Goal: Browse casually: Explore the website without a specific task or goal

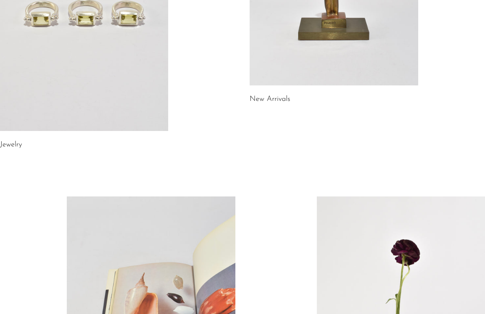
scroll to position [146, 0]
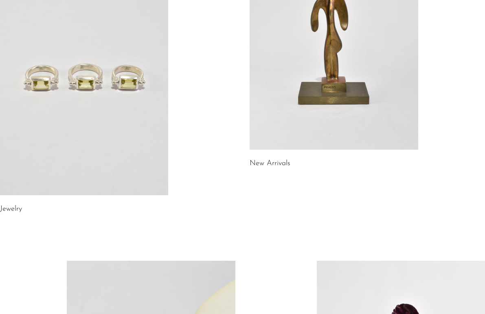
click at [283, 127] on link at bounding box center [334, 32] width 168 height 236
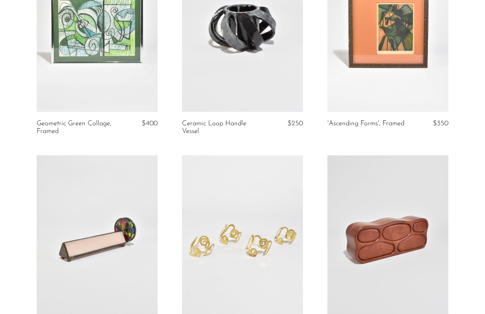
scroll to position [903, 0]
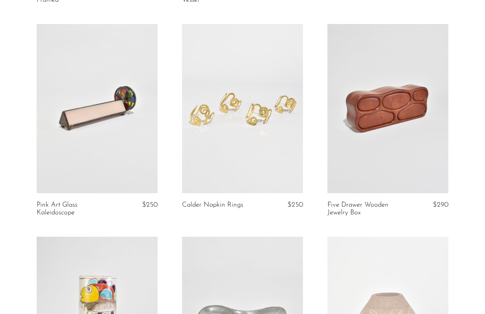
click at [114, 115] on link at bounding box center [97, 108] width 121 height 169
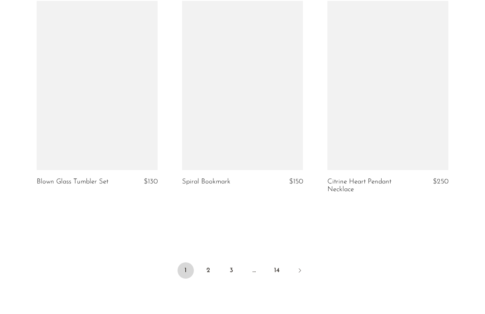
scroll to position [2499, 0]
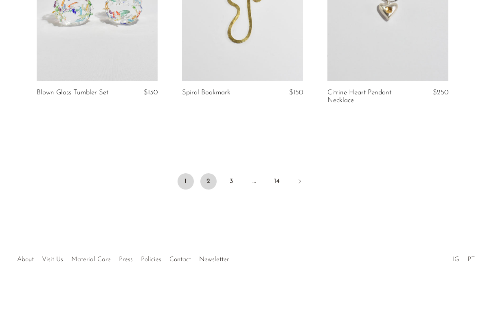
click at [210, 186] on link "2" at bounding box center [208, 182] width 16 height 16
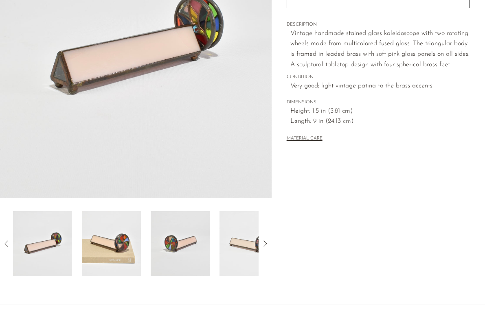
scroll to position [146, 0]
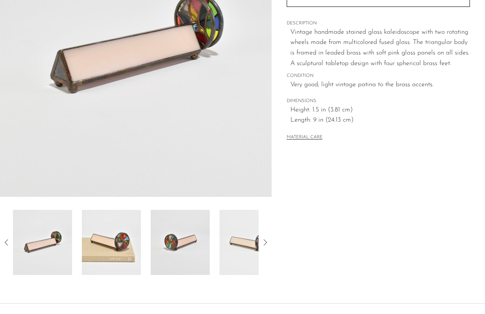
click at [116, 236] on img at bounding box center [111, 242] width 59 height 65
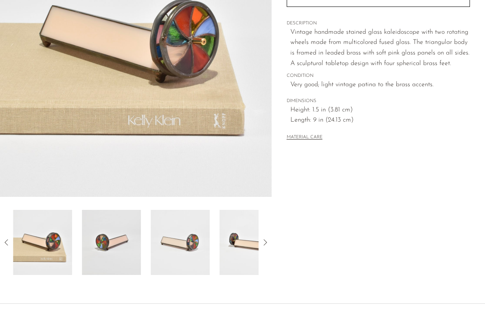
click at [112, 247] on img at bounding box center [111, 242] width 59 height 65
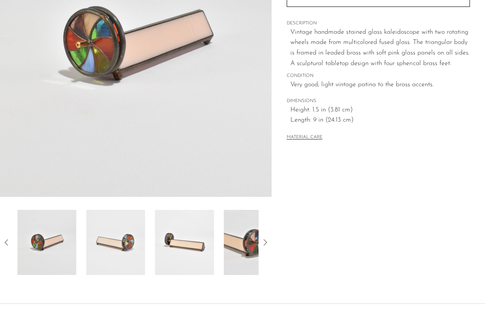
click at [123, 248] on img at bounding box center [115, 242] width 59 height 65
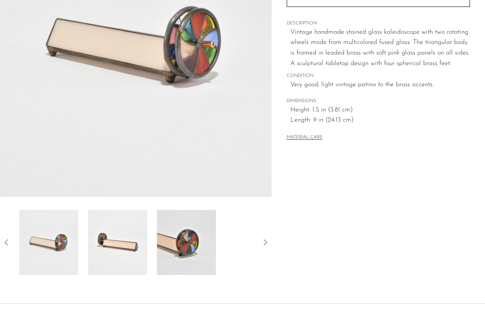
click at [141, 250] on img at bounding box center [117, 242] width 59 height 65
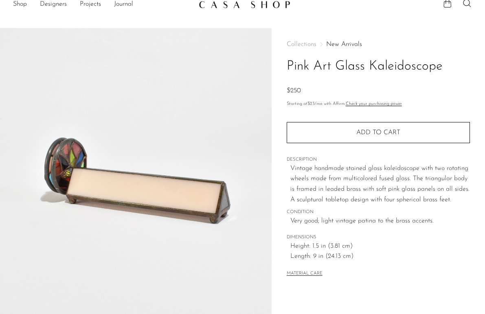
scroll to position [0, 0]
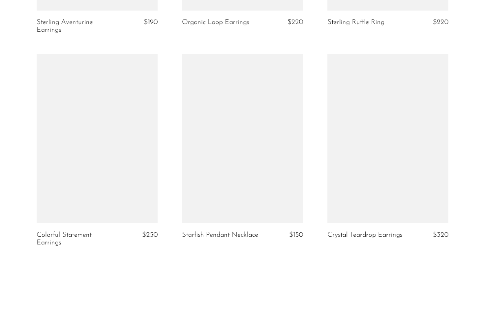
scroll to position [2379, 0]
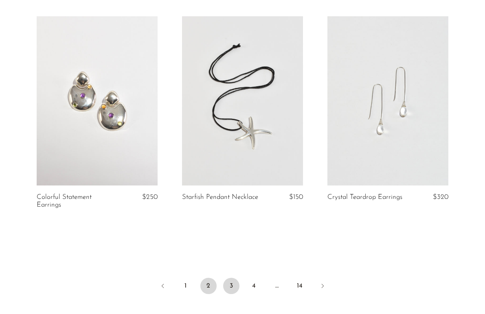
click at [234, 283] on link "3" at bounding box center [231, 286] width 16 height 16
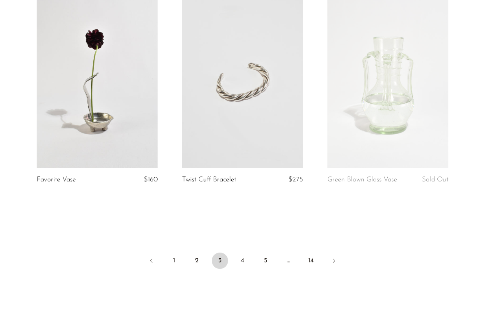
scroll to position [2383, 0]
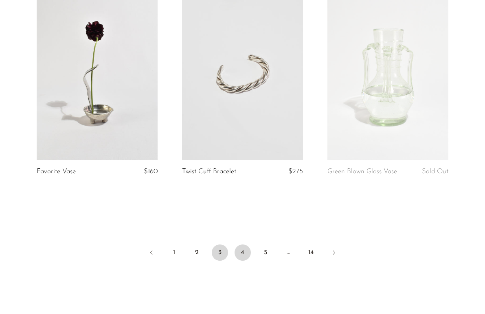
click at [241, 254] on link "4" at bounding box center [243, 253] width 16 height 16
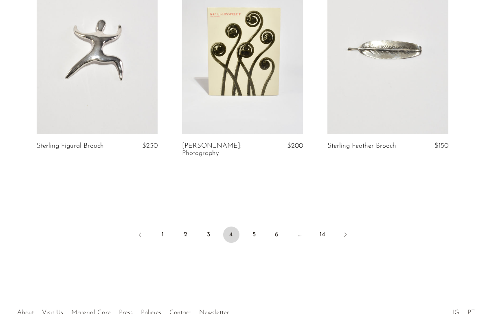
scroll to position [2437, 0]
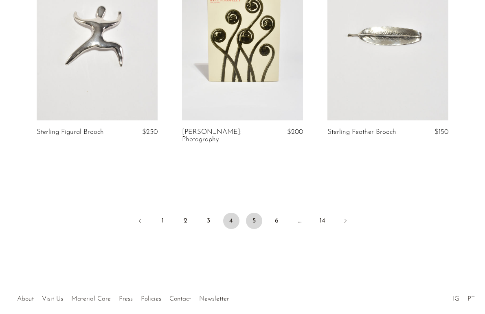
click at [253, 227] on link "5" at bounding box center [254, 221] width 16 height 16
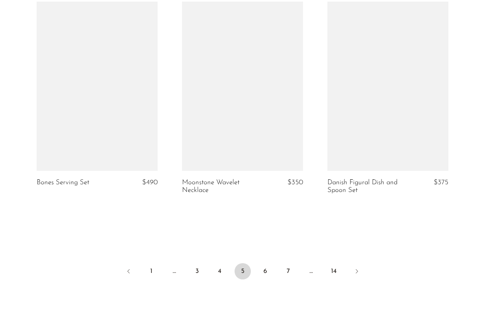
scroll to position [2410, 0]
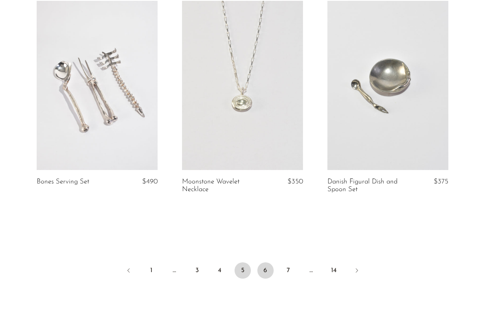
click at [266, 264] on link "6" at bounding box center [265, 271] width 16 height 16
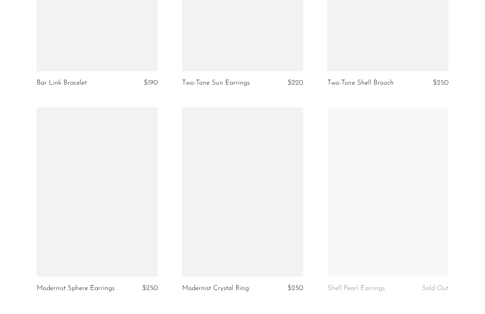
scroll to position [2362, 0]
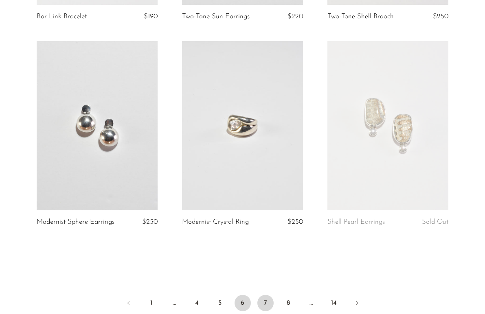
click at [263, 296] on link "7" at bounding box center [265, 303] width 16 height 16
click at [237, 121] on link at bounding box center [242, 125] width 121 height 169
click at [267, 298] on link "7" at bounding box center [265, 303] width 16 height 16
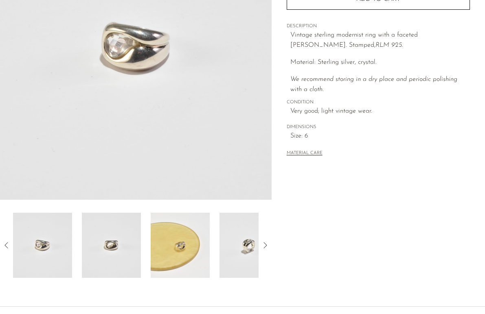
scroll to position [216, 0]
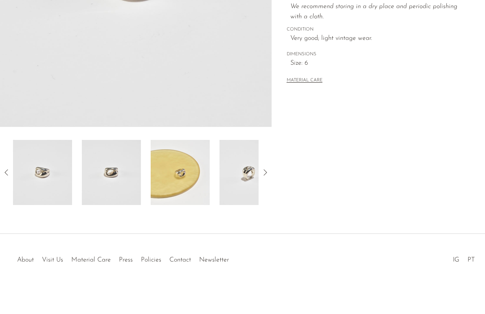
click at [181, 175] on img at bounding box center [180, 172] width 59 height 65
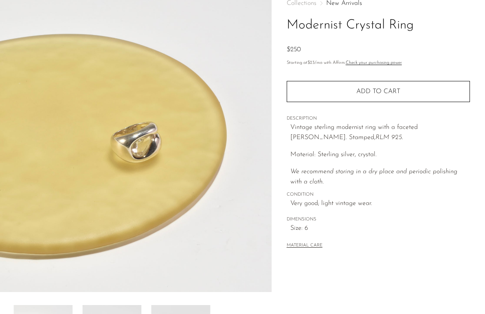
scroll to position [47, 0]
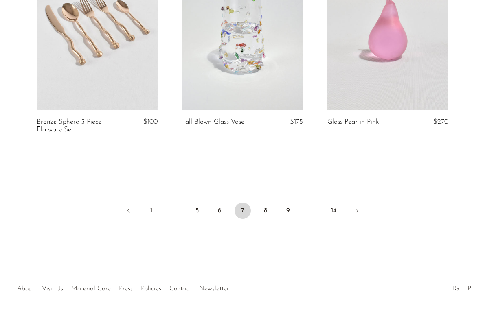
scroll to position [2491, 0]
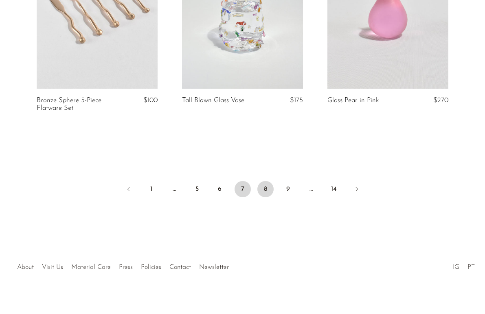
click at [267, 181] on link "8" at bounding box center [265, 189] width 16 height 16
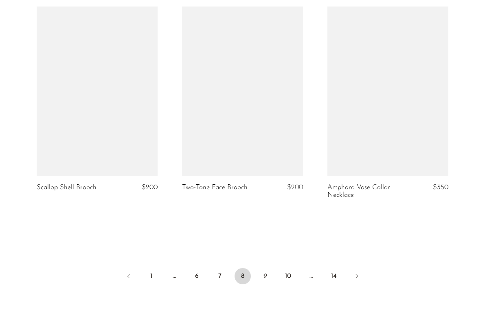
scroll to position [2427, 0]
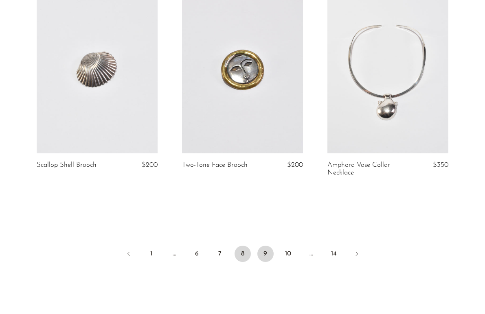
click at [265, 246] on link "9" at bounding box center [265, 254] width 16 height 16
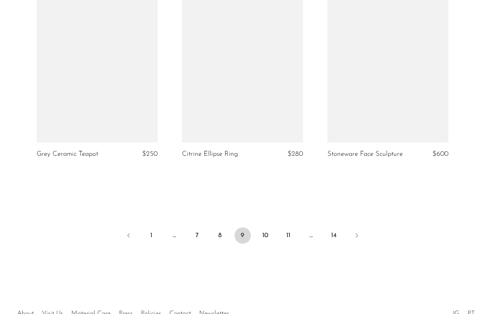
scroll to position [2399, 0]
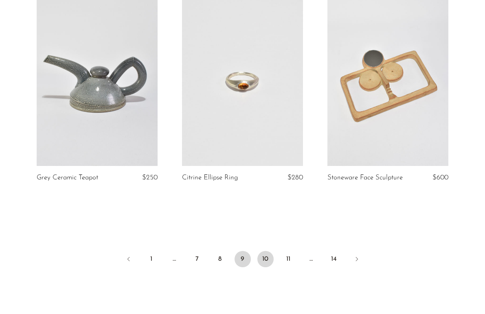
click at [266, 258] on link "10" at bounding box center [265, 259] width 16 height 16
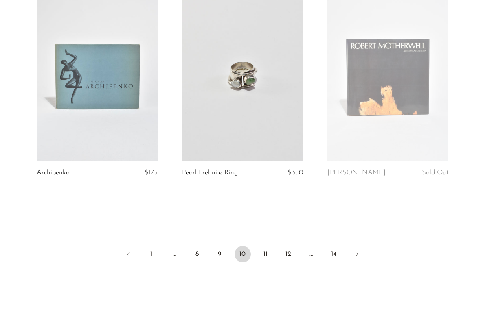
scroll to position [2462, 0]
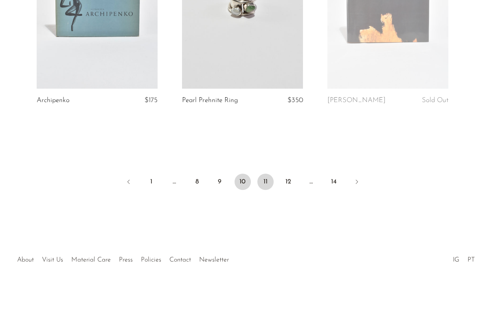
click at [261, 178] on link "11" at bounding box center [265, 182] width 16 height 16
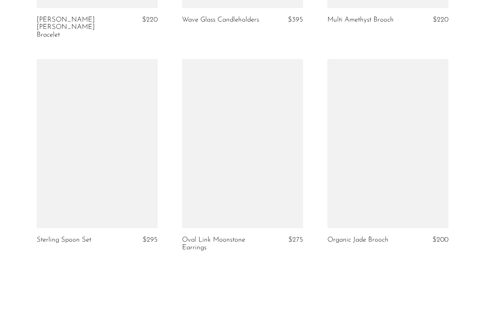
scroll to position [2484, 0]
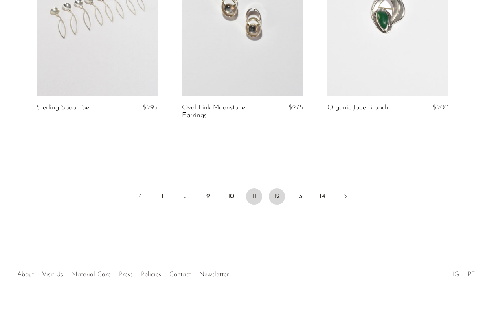
click at [280, 189] on link "12" at bounding box center [277, 197] width 16 height 16
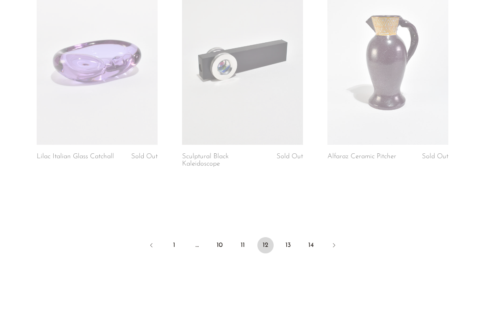
scroll to position [2412, 0]
click at [290, 242] on link "13" at bounding box center [288, 246] width 16 height 16
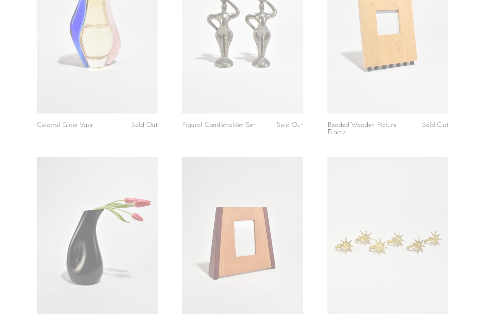
scroll to position [311, 0]
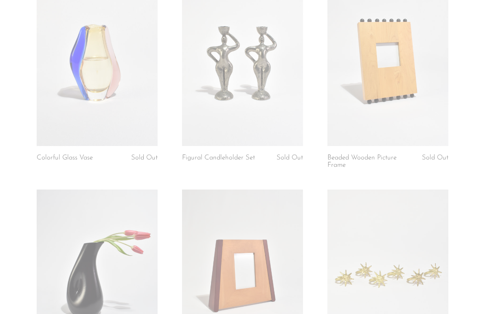
click at [384, 92] on link at bounding box center [387, 61] width 121 height 169
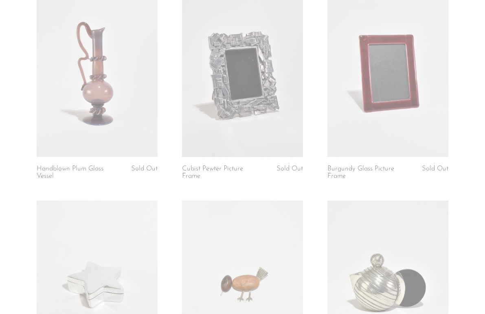
scroll to position [1569, 0]
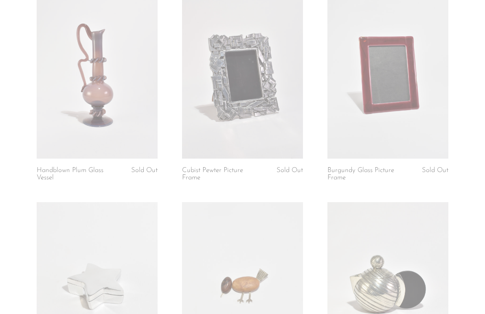
click at [91, 104] on link at bounding box center [97, 73] width 121 height 169
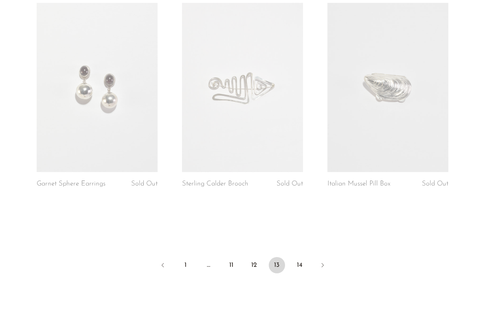
scroll to position [2393, 0]
click at [302, 269] on link "14" at bounding box center [300, 265] width 16 height 16
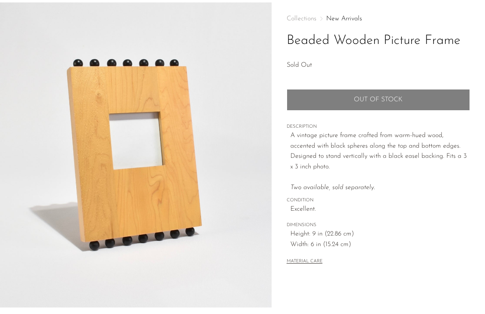
scroll to position [37, 0]
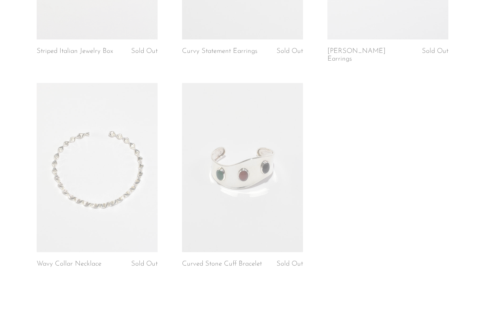
scroll to position [727, 0]
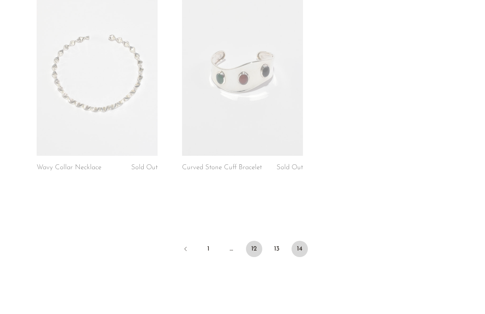
click at [249, 245] on link "12" at bounding box center [254, 249] width 16 height 16
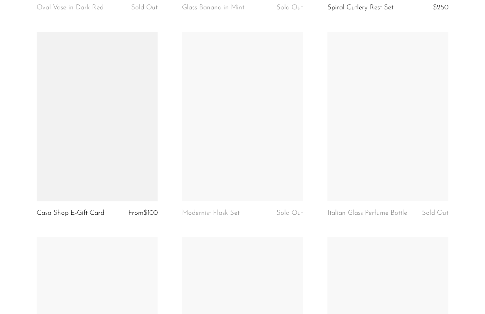
scroll to position [1599, 0]
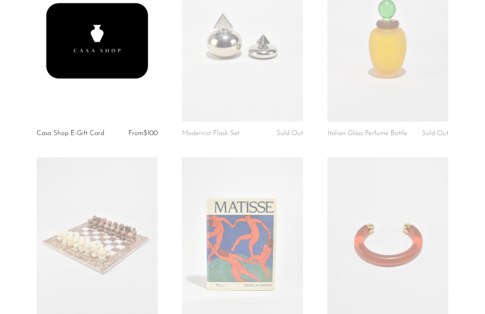
click at [249, 25] on link at bounding box center [242, 36] width 121 height 169
